Goal: Check status: Check status

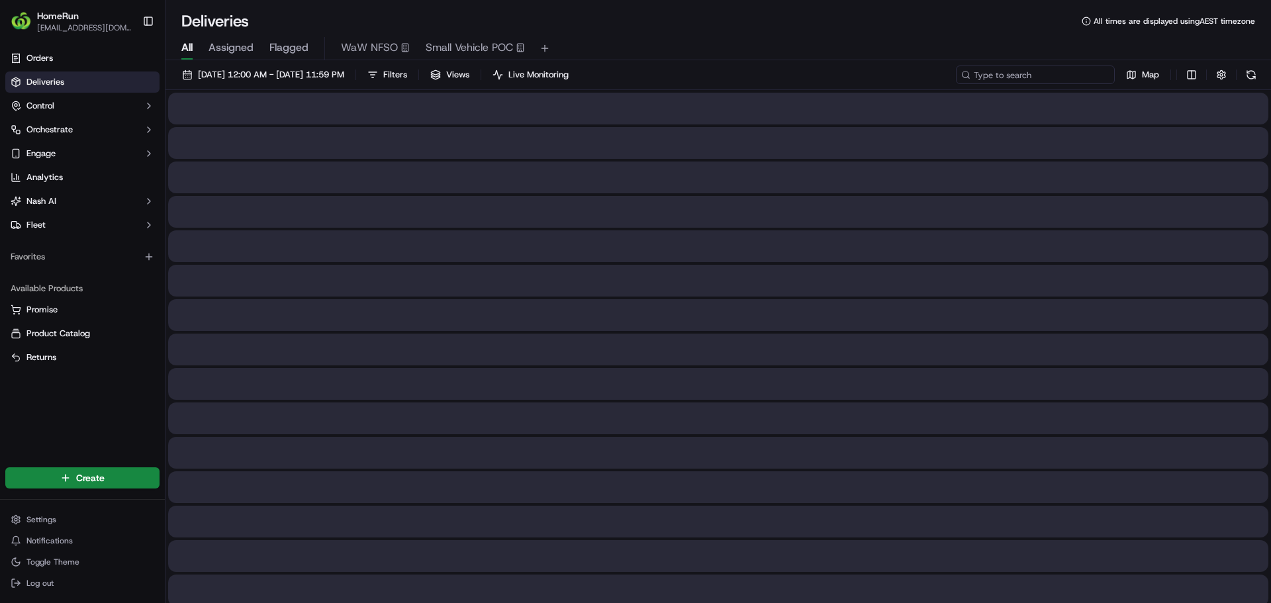
click at [1078, 74] on input at bounding box center [1035, 75] width 159 height 19
paste input "270156655"
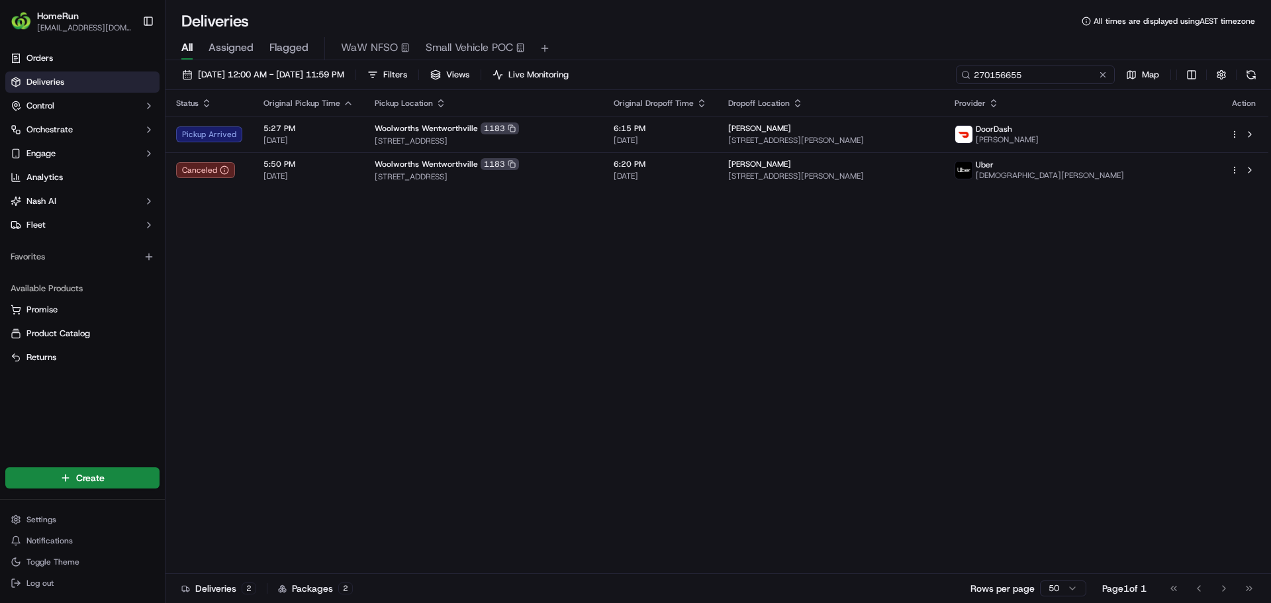
drag, startPoint x: 1080, startPoint y: 81, endPoint x: 885, endPoint y: 73, distance: 196.1
click at [885, 73] on div "19/09/2025 12:00 AM - 19/09/2025 11:59 PM Filters Views Live Monitoring 2701566…" at bounding box center [719, 78] width 1106 height 24
paste input "69357208"
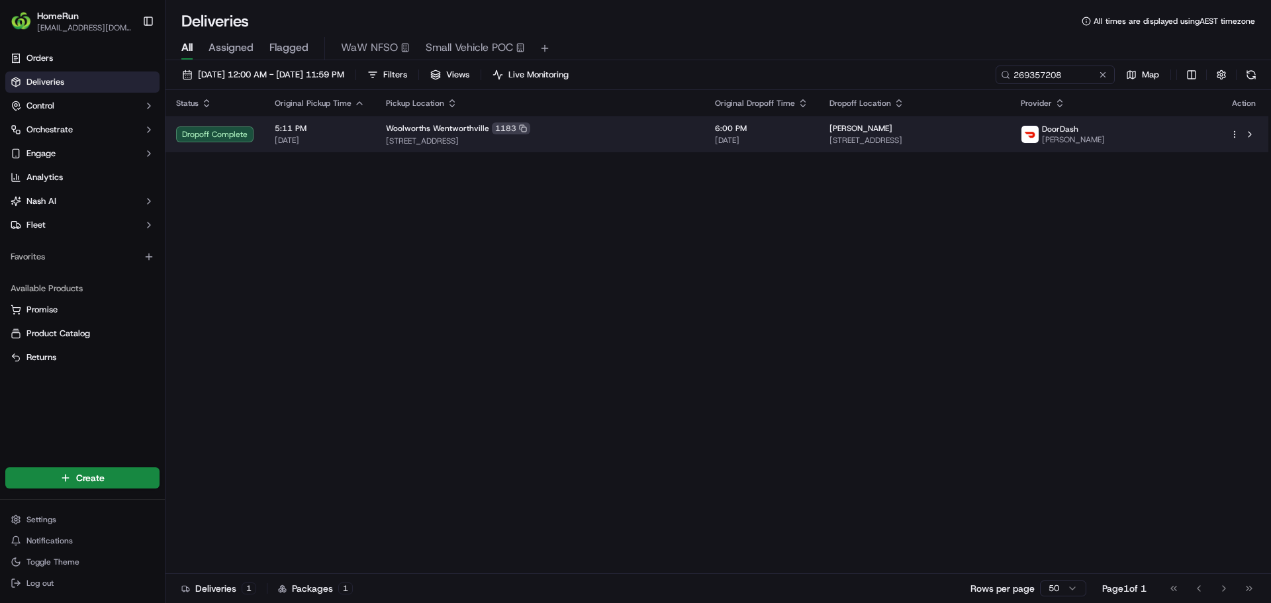
click at [367, 130] on td "5:11 PM 19/09/2025" at bounding box center [319, 135] width 111 height 36
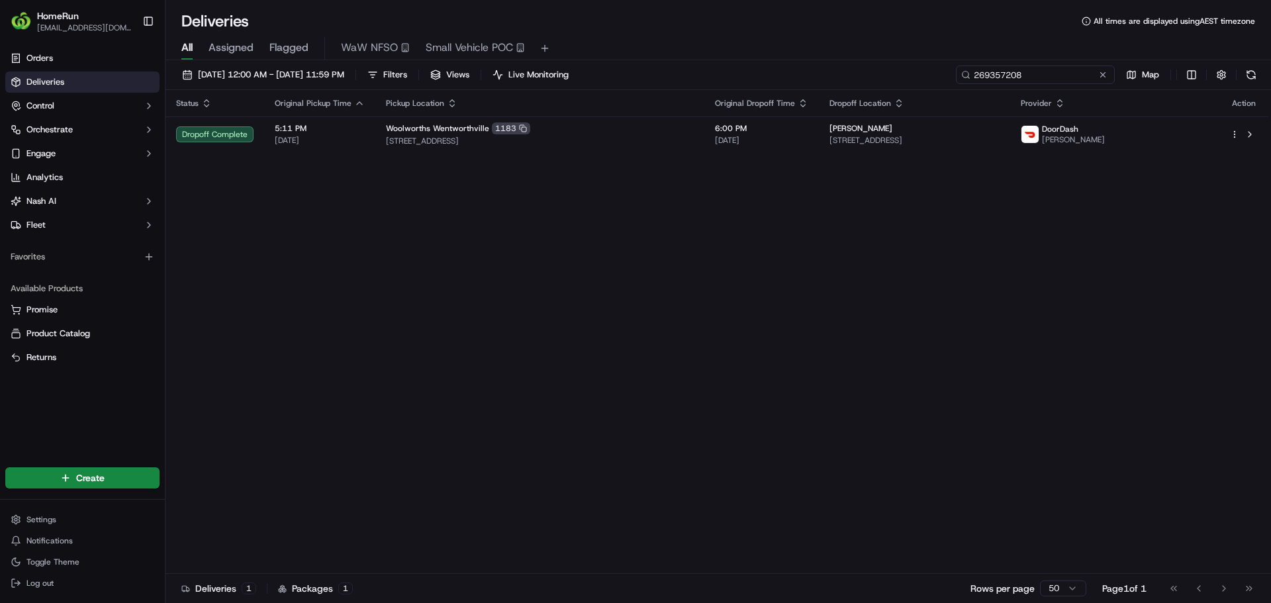
click at [1061, 77] on input "269357208" at bounding box center [1035, 75] width 159 height 19
drag, startPoint x: 1073, startPoint y: 75, endPoint x: 953, endPoint y: 75, distance: 120.5
click at [953, 75] on div "19/09/2025 12:00 AM - 19/09/2025 11:59 PM Filters Views Live Monitoring 2693572…" at bounding box center [719, 78] width 1106 height 24
paste input "70156655"
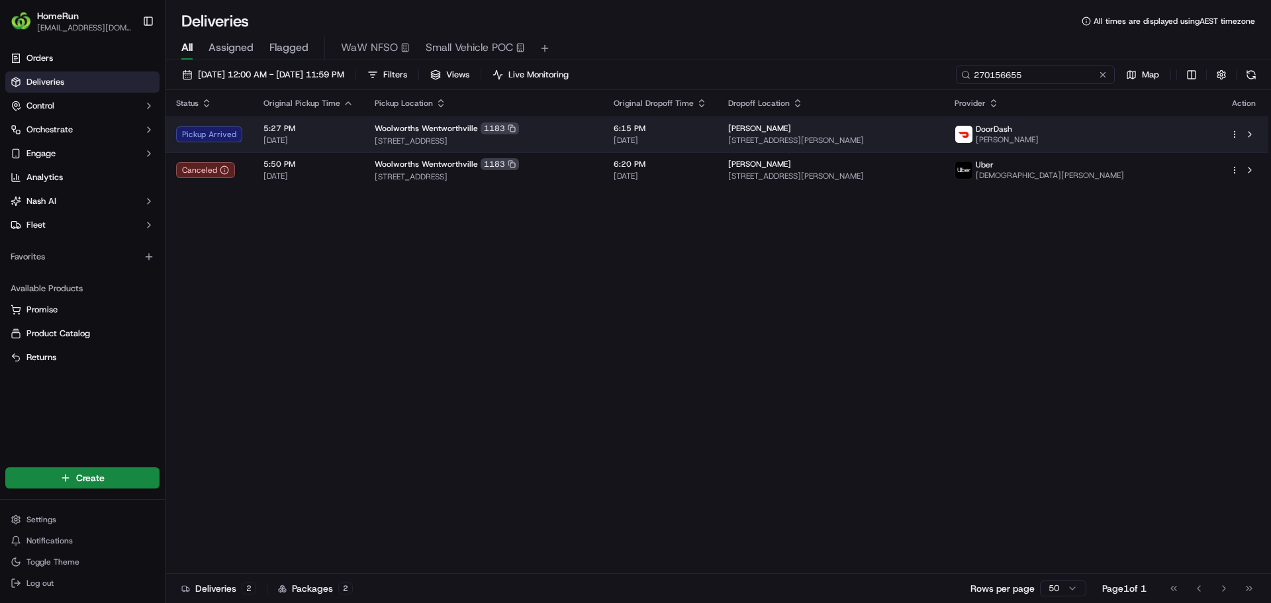
type input "270156655"
click at [326, 128] on span "5:27 PM" at bounding box center [309, 128] width 90 height 11
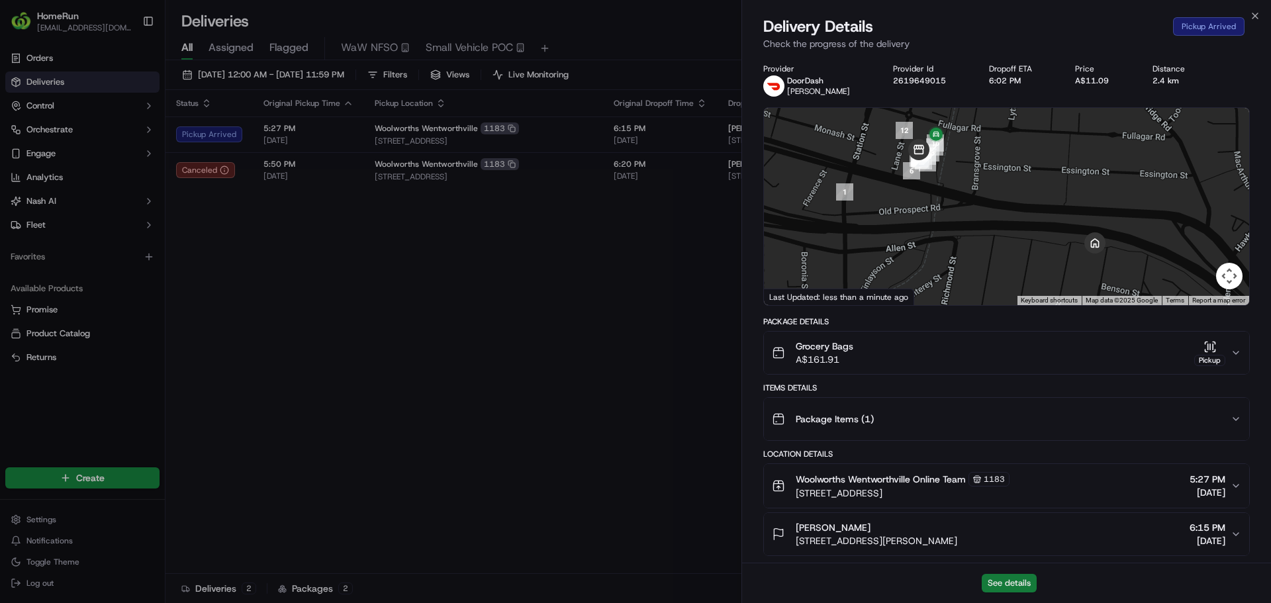
click at [1023, 582] on button "See details" at bounding box center [1009, 583] width 55 height 19
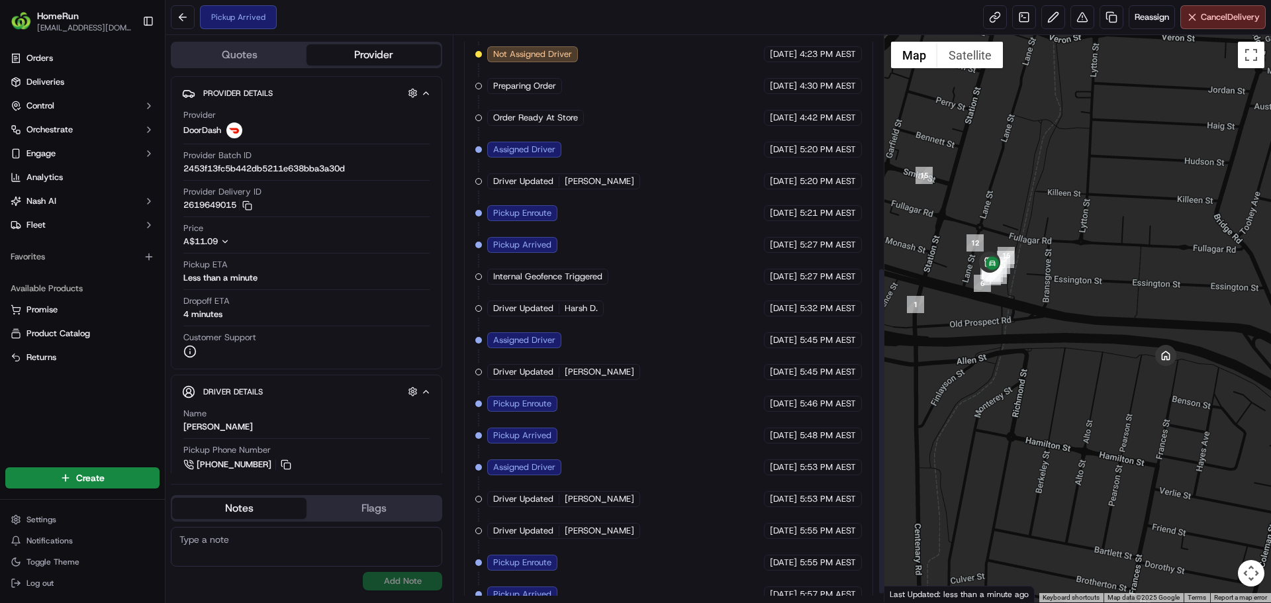
scroll to position [415, 0]
